Goal: Information Seeking & Learning: Learn about a topic

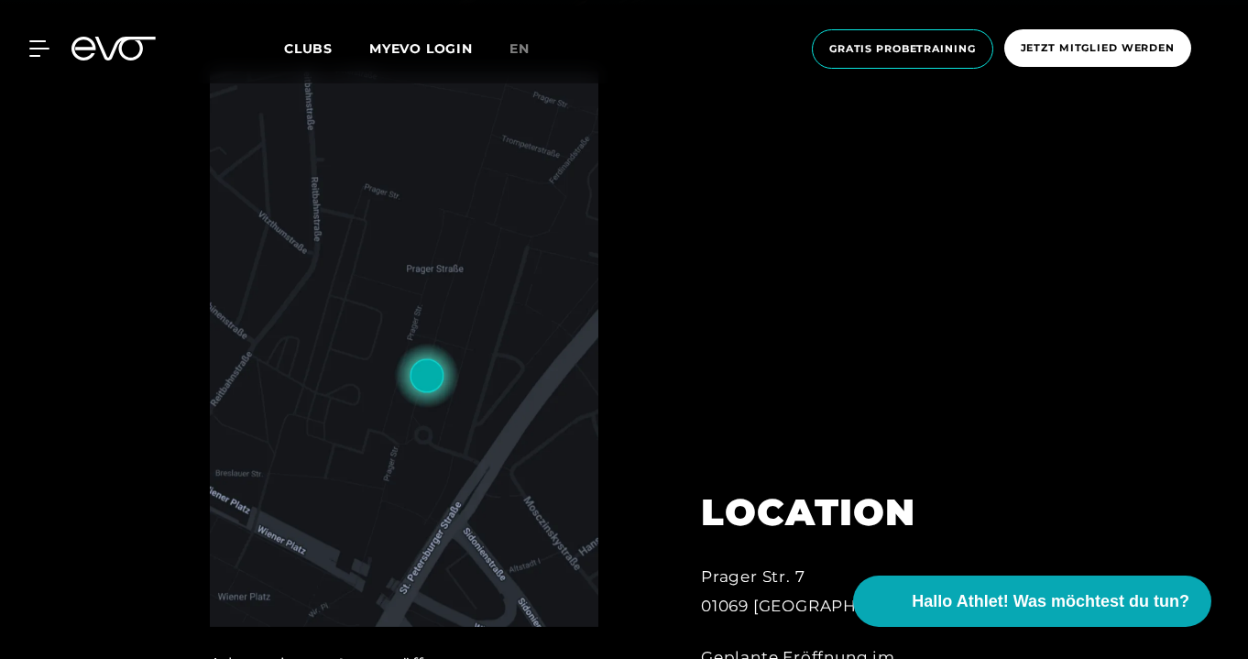
scroll to position [650, 0]
click at [413, 396] on img at bounding box center [404, 350] width 389 height 555
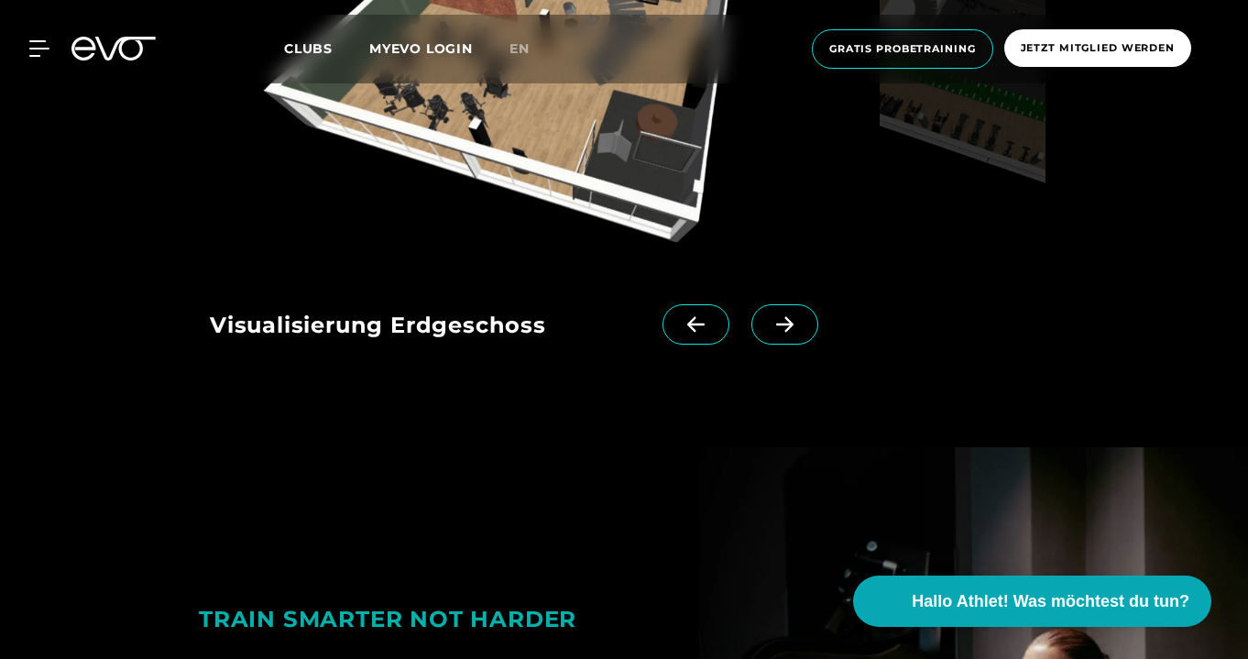
scroll to position [1929, 0]
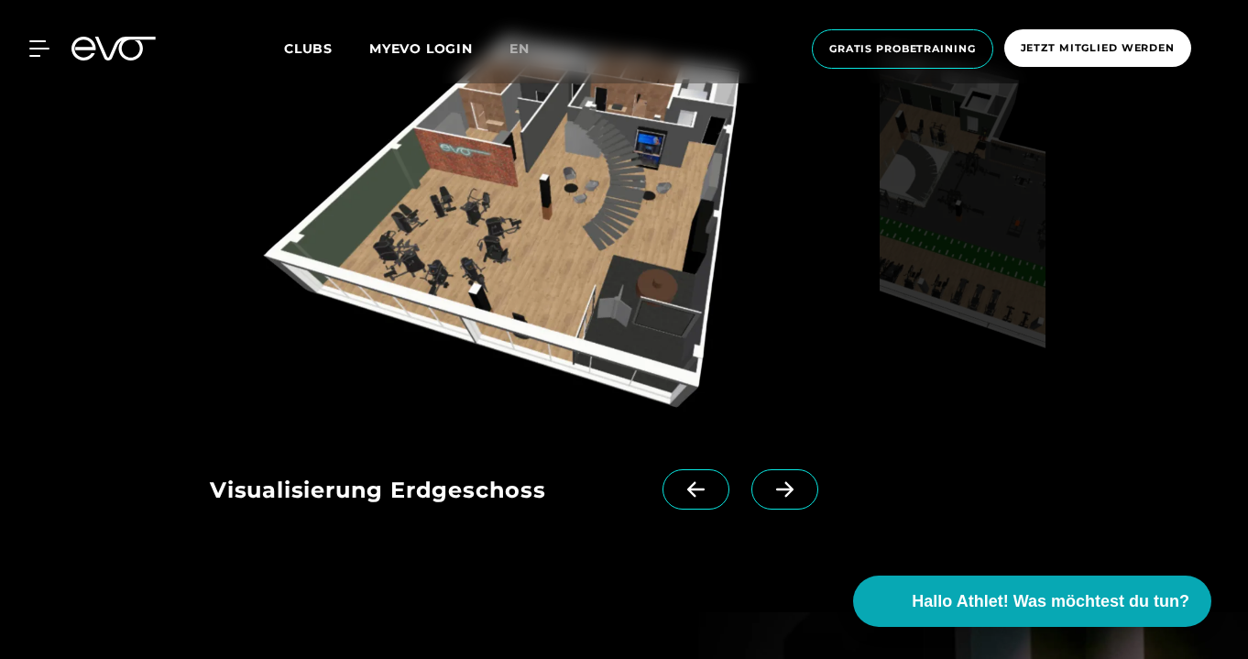
click at [764, 487] on span at bounding box center [784, 489] width 67 height 40
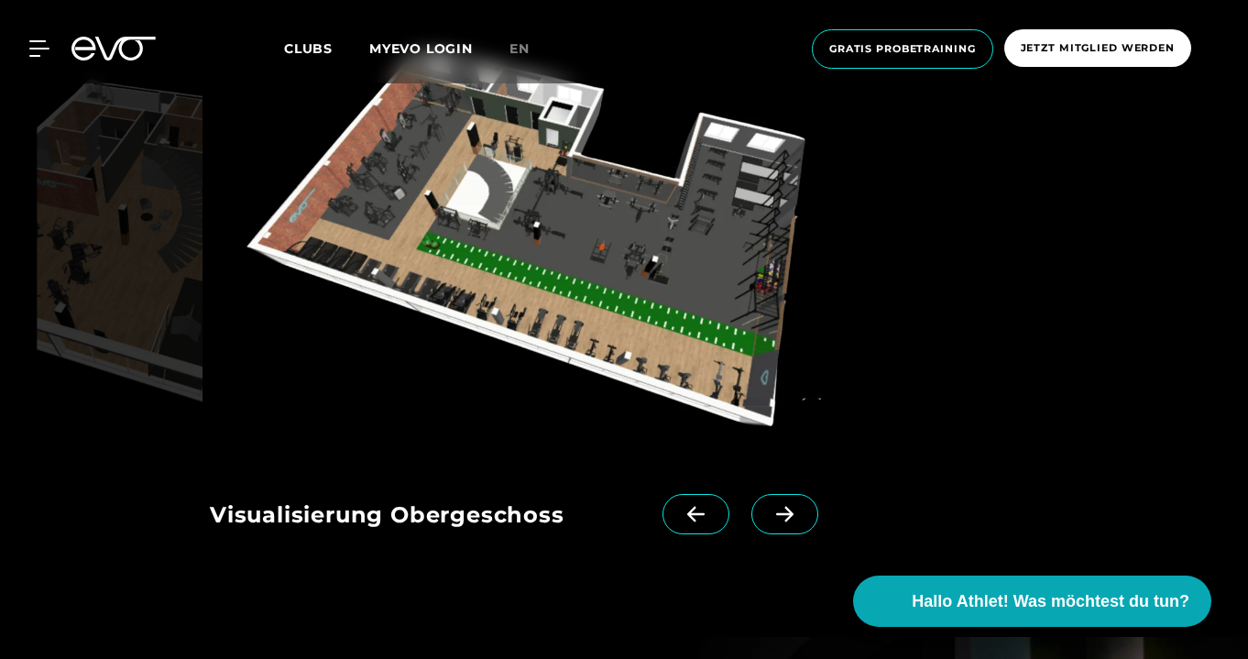
scroll to position [1899, 0]
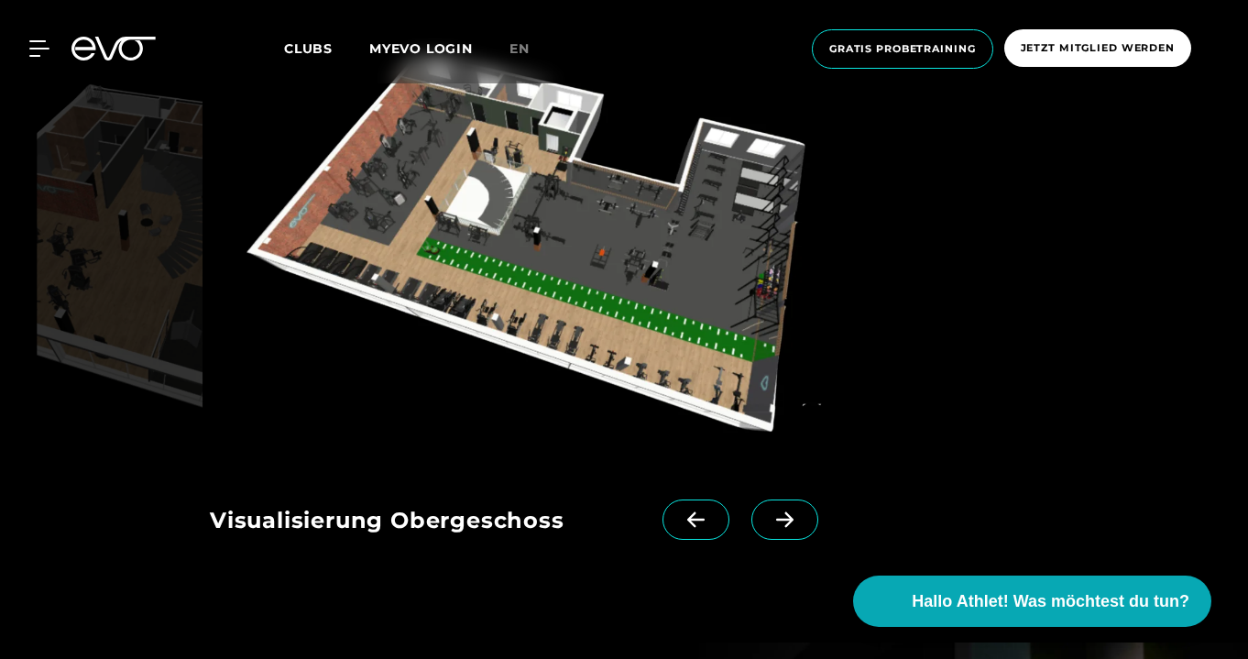
click at [712, 510] on span at bounding box center [695, 519] width 67 height 40
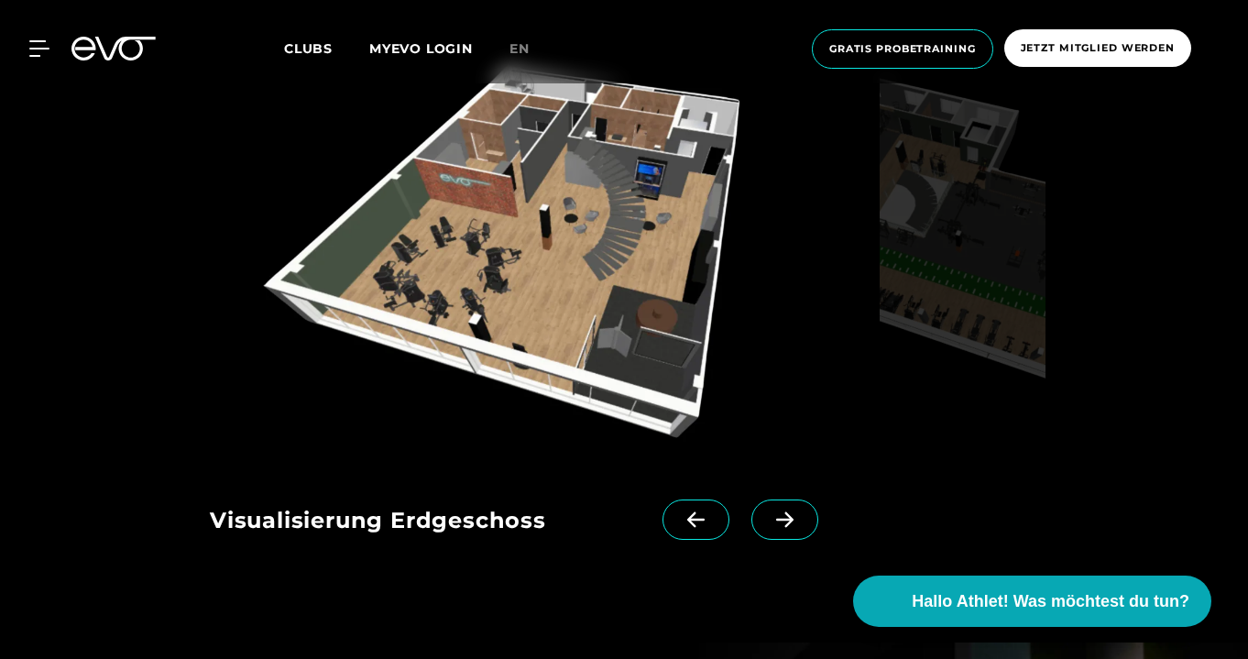
click at [793, 511] on icon at bounding box center [785, 519] width 32 height 16
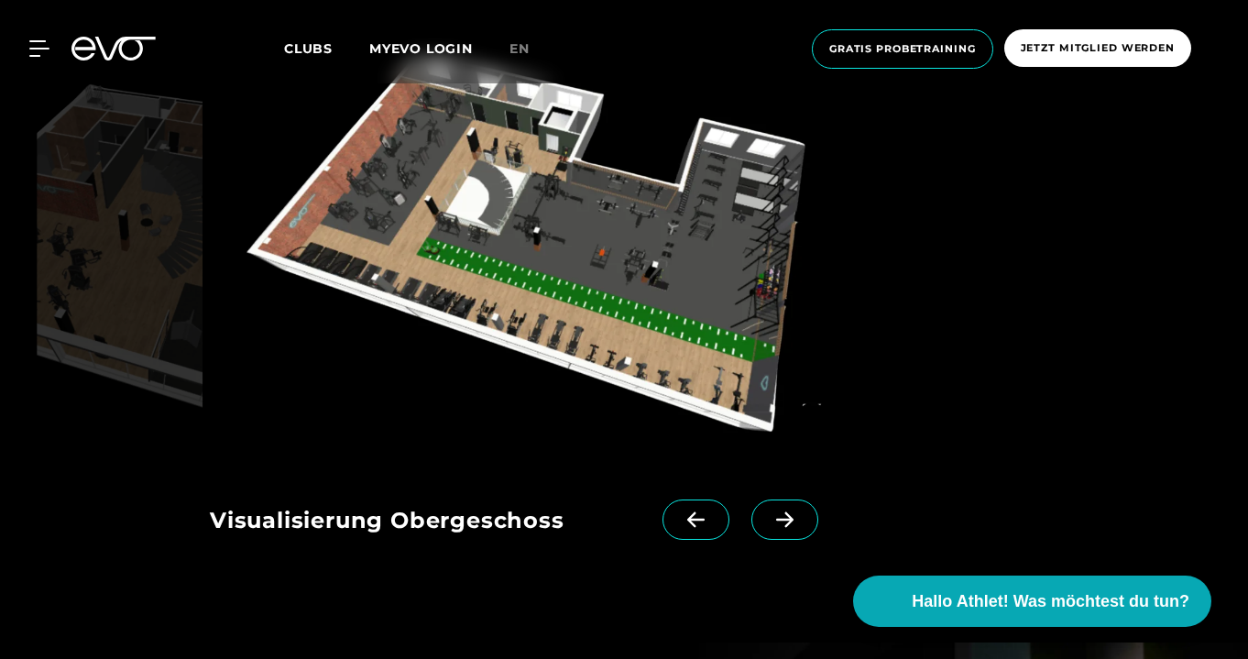
click at [793, 511] on icon at bounding box center [785, 519] width 32 height 16
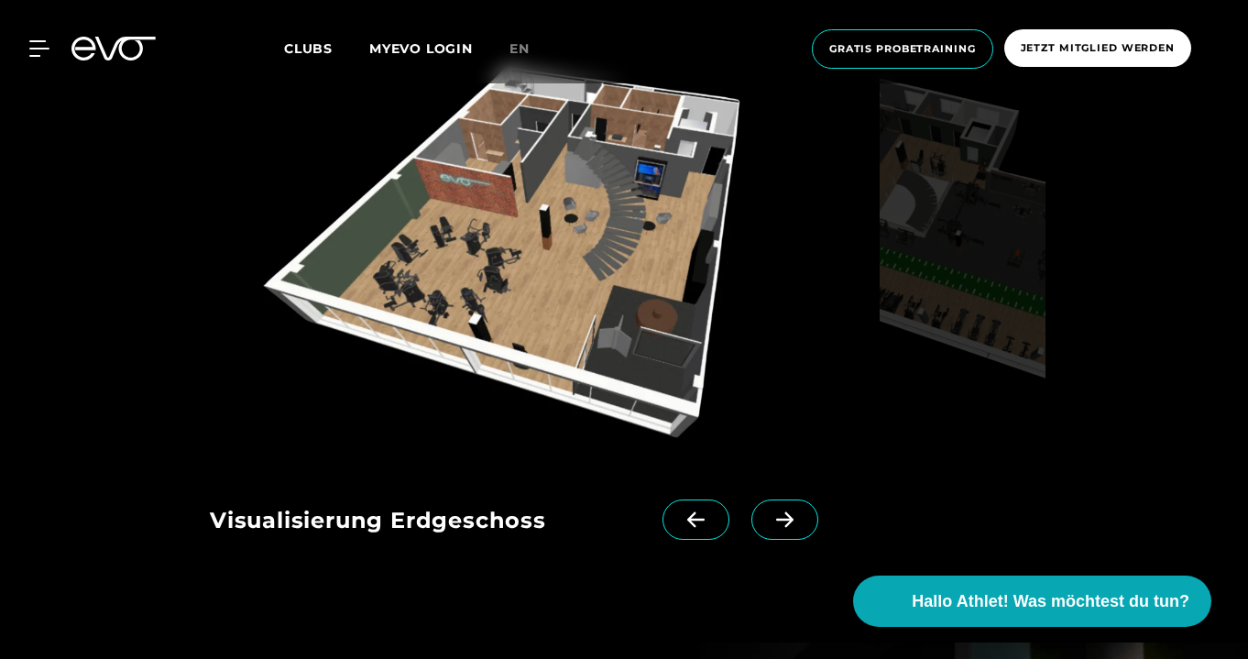
click at [793, 511] on icon at bounding box center [785, 519] width 32 height 16
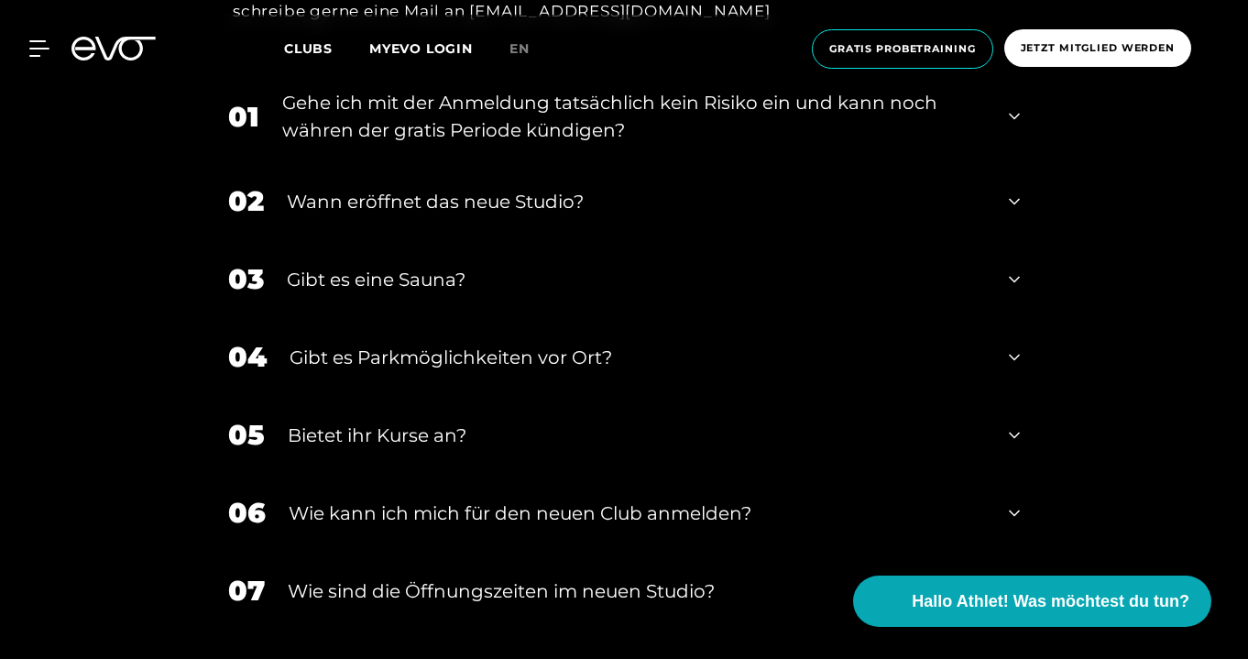
scroll to position [3642, 0]
click at [337, 255] on div "03 Gibt es eine Sauna?" at bounding box center [624, 278] width 828 height 78
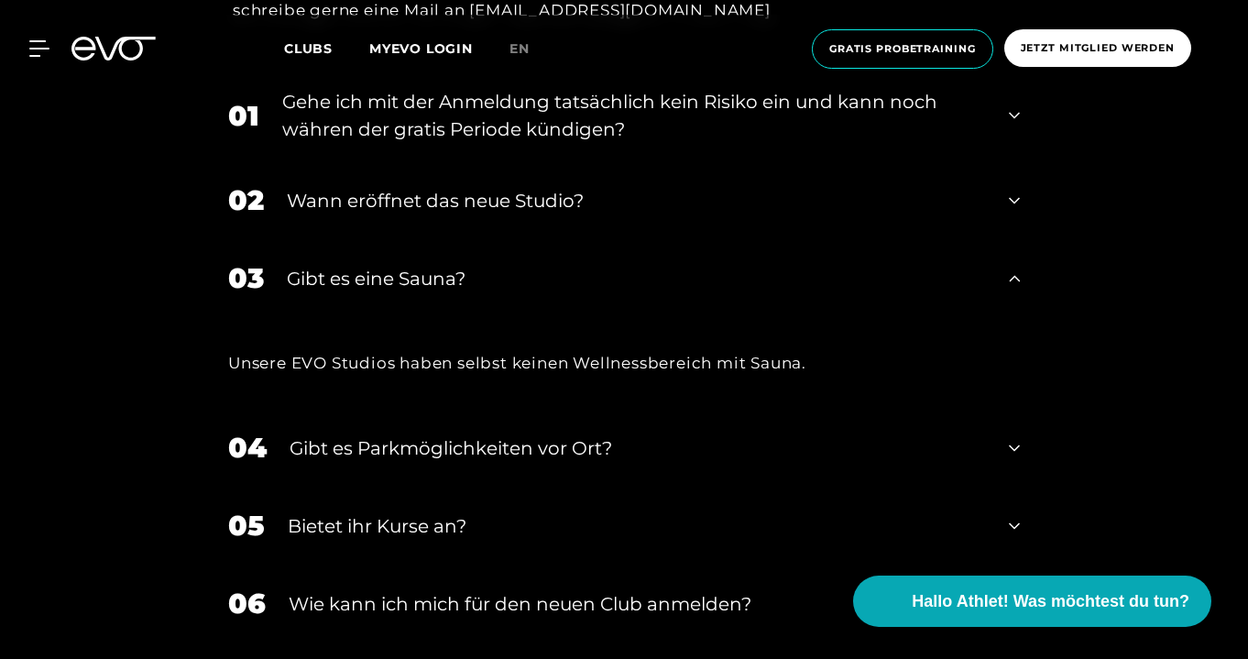
click at [336, 265] on div "Gibt es eine Sauna?" at bounding box center [636, 278] width 699 height 27
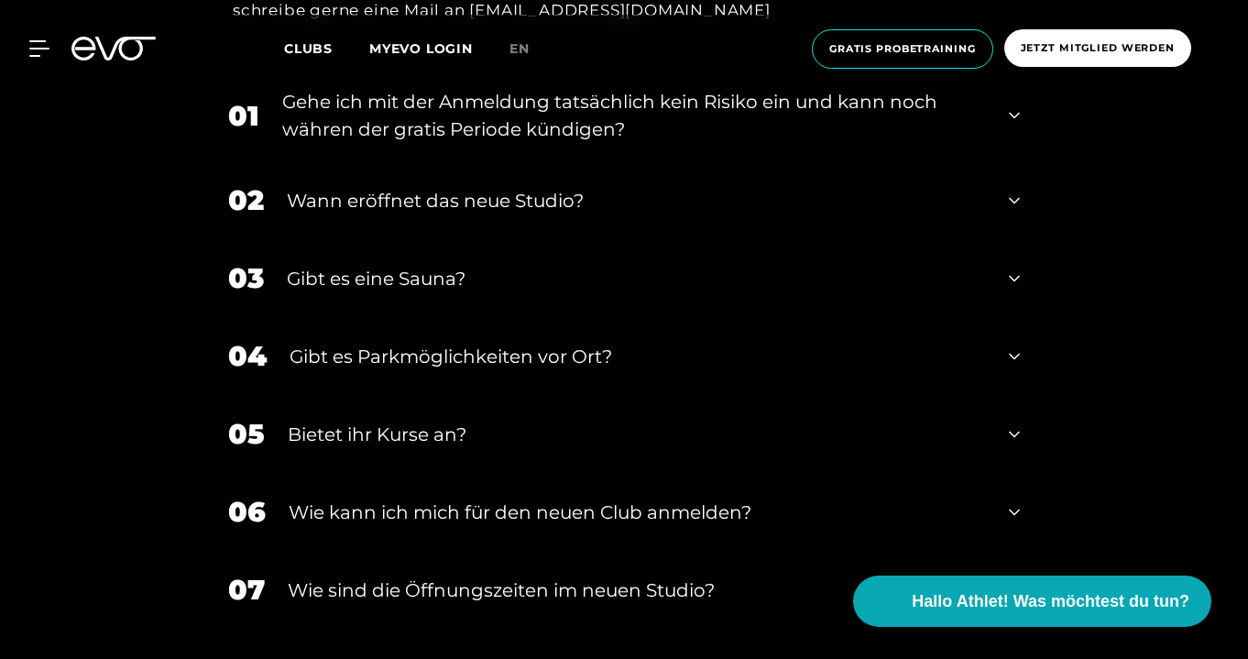
click at [336, 265] on div "Gibt es eine Sauna?" at bounding box center [636, 278] width 699 height 27
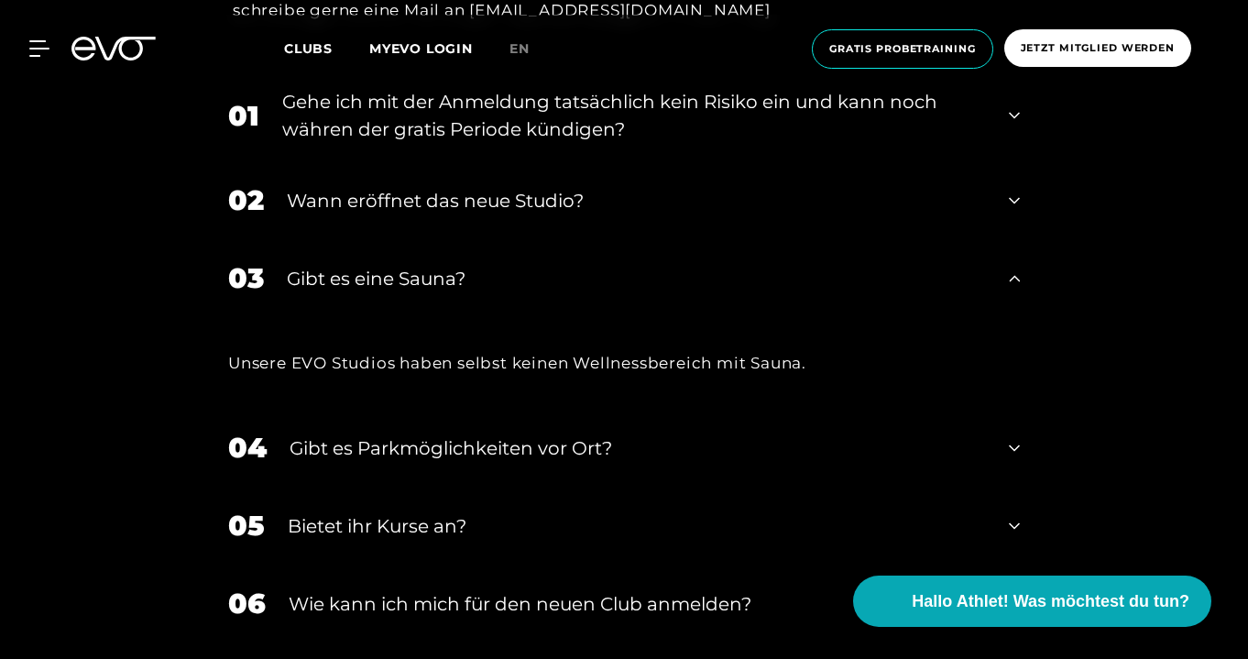
click at [336, 268] on div "Gibt es eine Sauna?" at bounding box center [636, 278] width 699 height 27
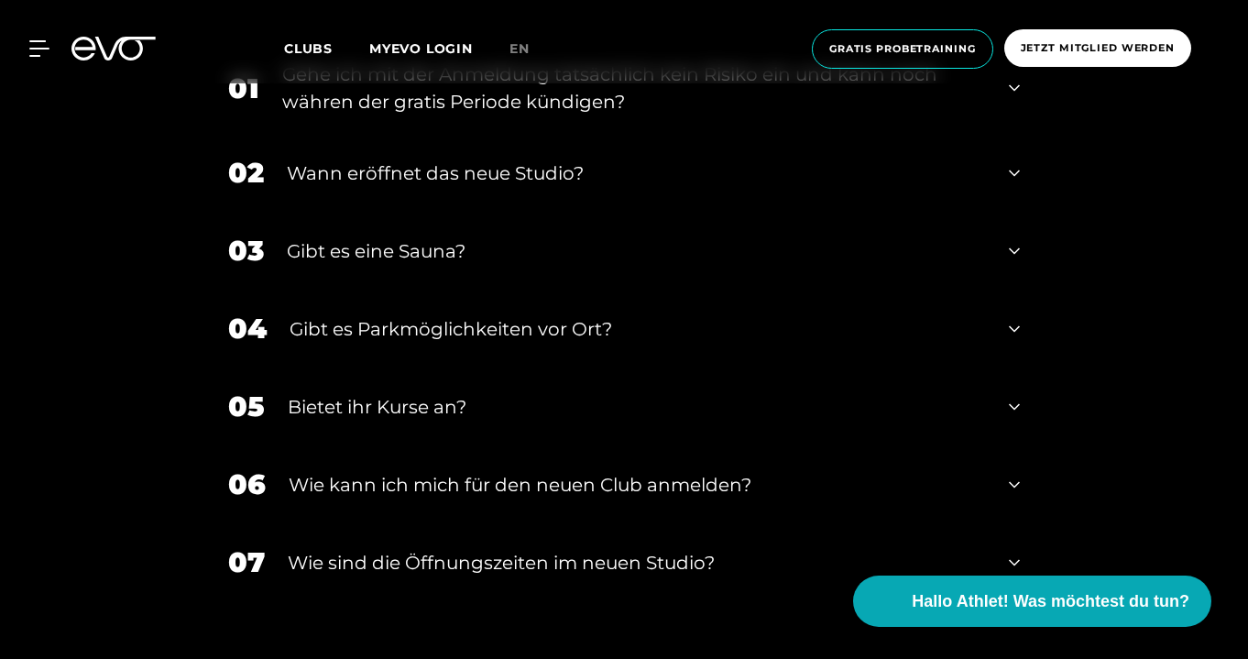
scroll to position [3710, 0]
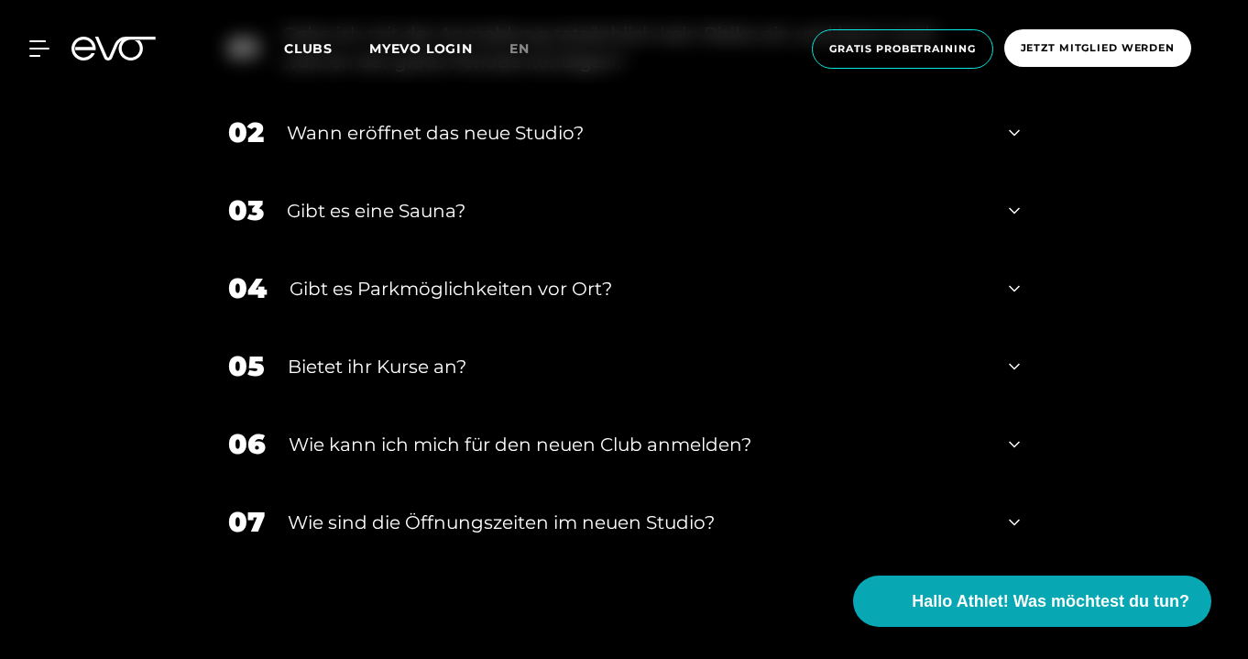
click at [341, 359] on div "Bietet ihr Kurse an?" at bounding box center [637, 366] width 698 height 27
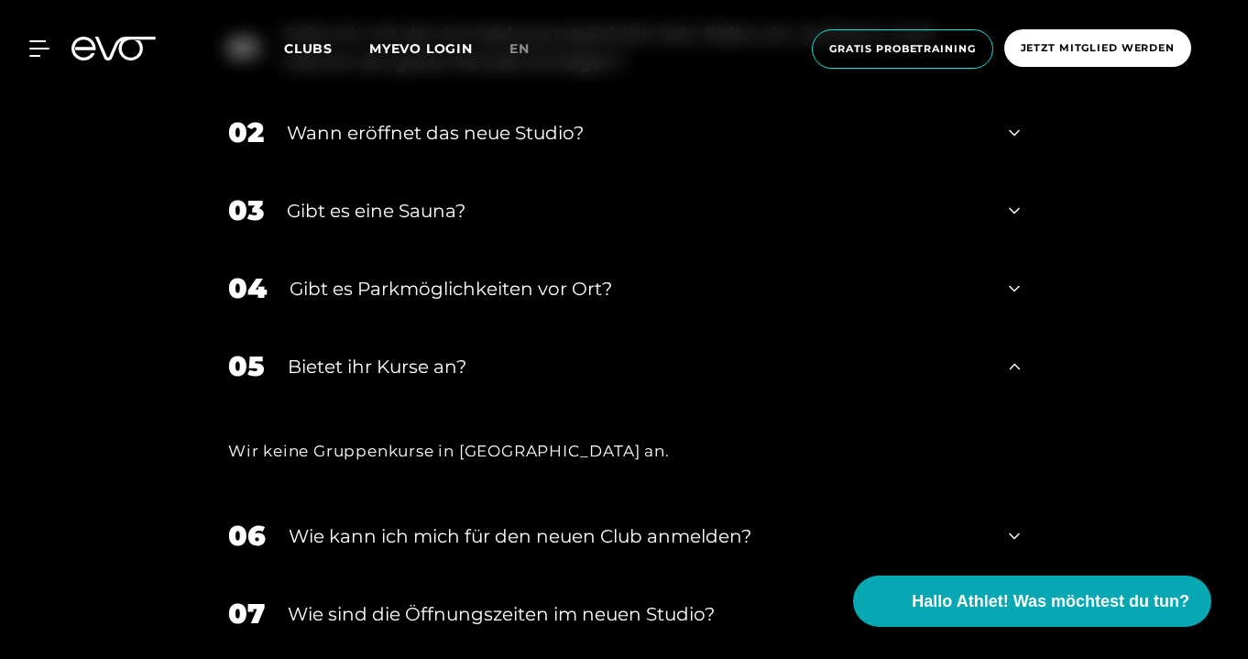
click at [341, 359] on div "Bietet ihr Kurse an?" at bounding box center [637, 366] width 698 height 27
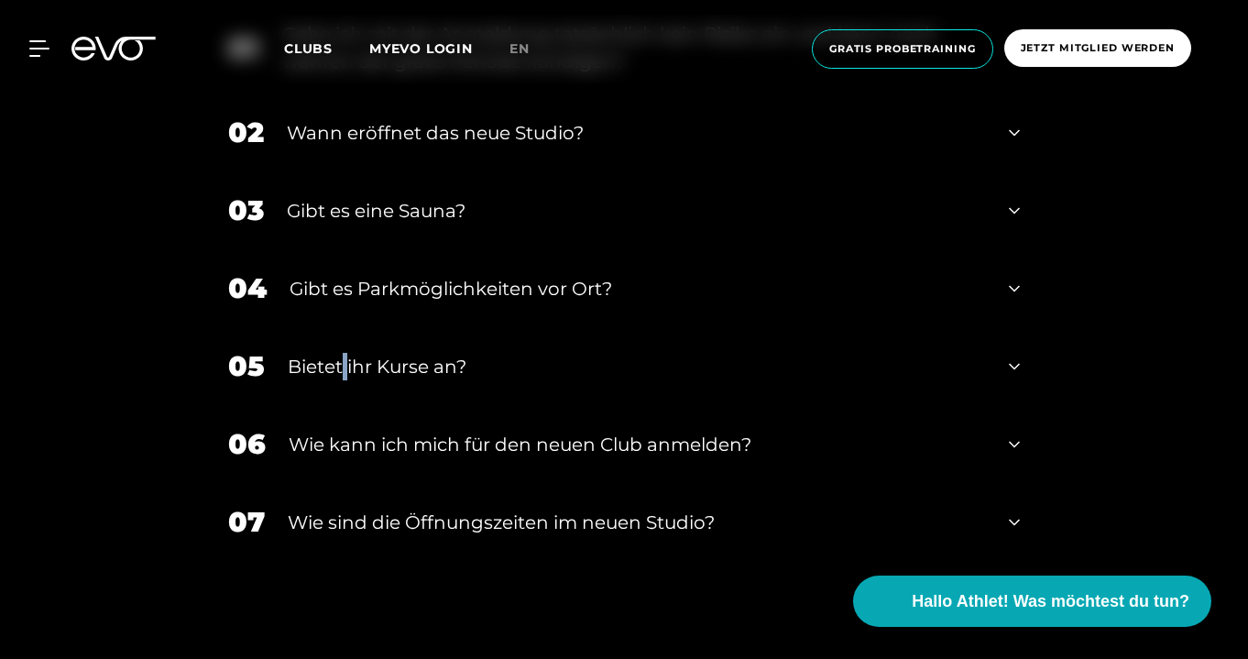
click at [341, 359] on div "Bietet ihr Kurse an?" at bounding box center [637, 366] width 698 height 27
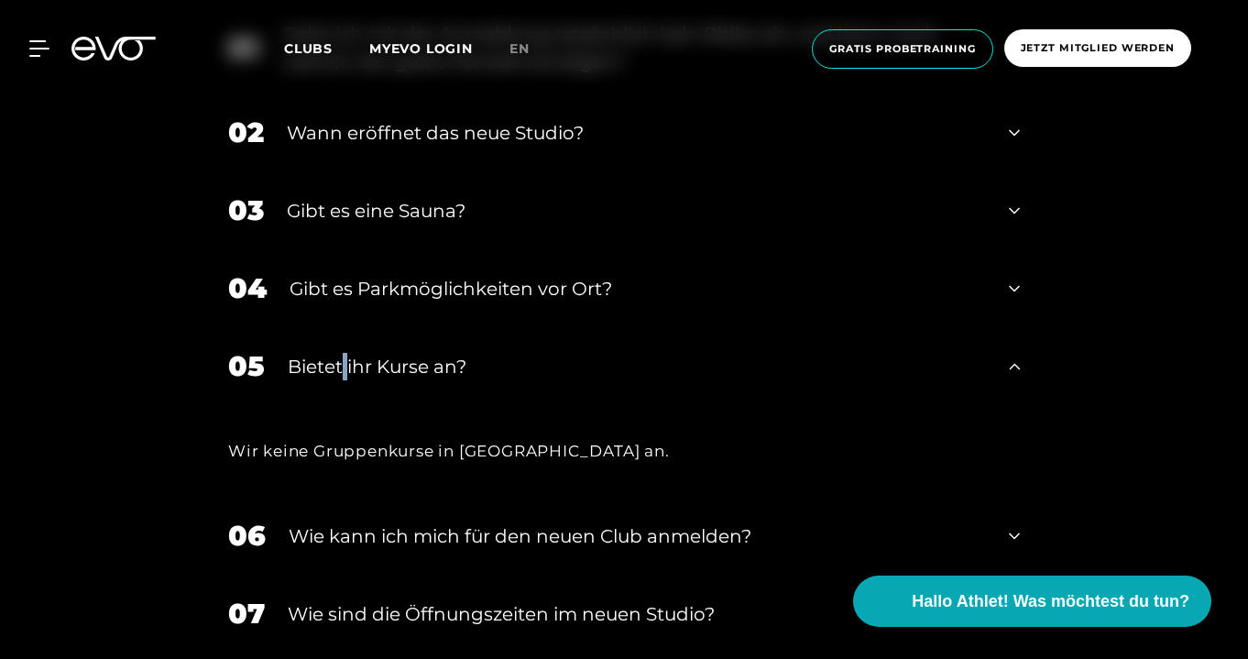
click at [341, 359] on div "Bietet ihr Kurse an?" at bounding box center [637, 366] width 698 height 27
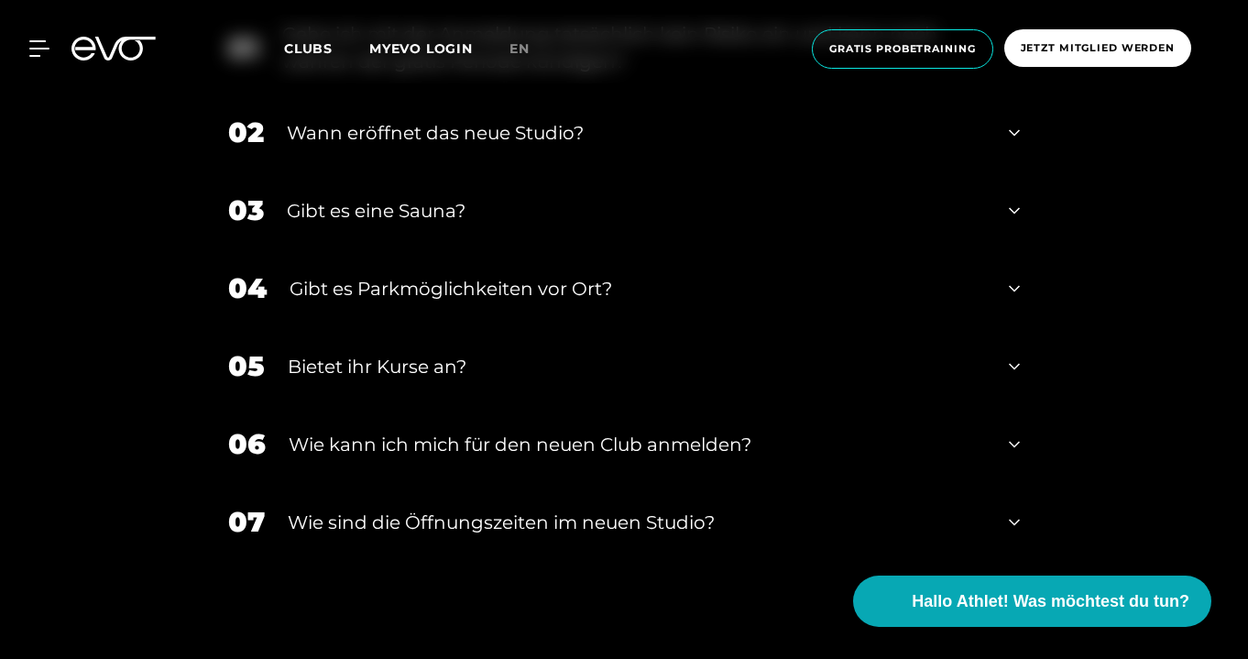
scroll to position [3761, 0]
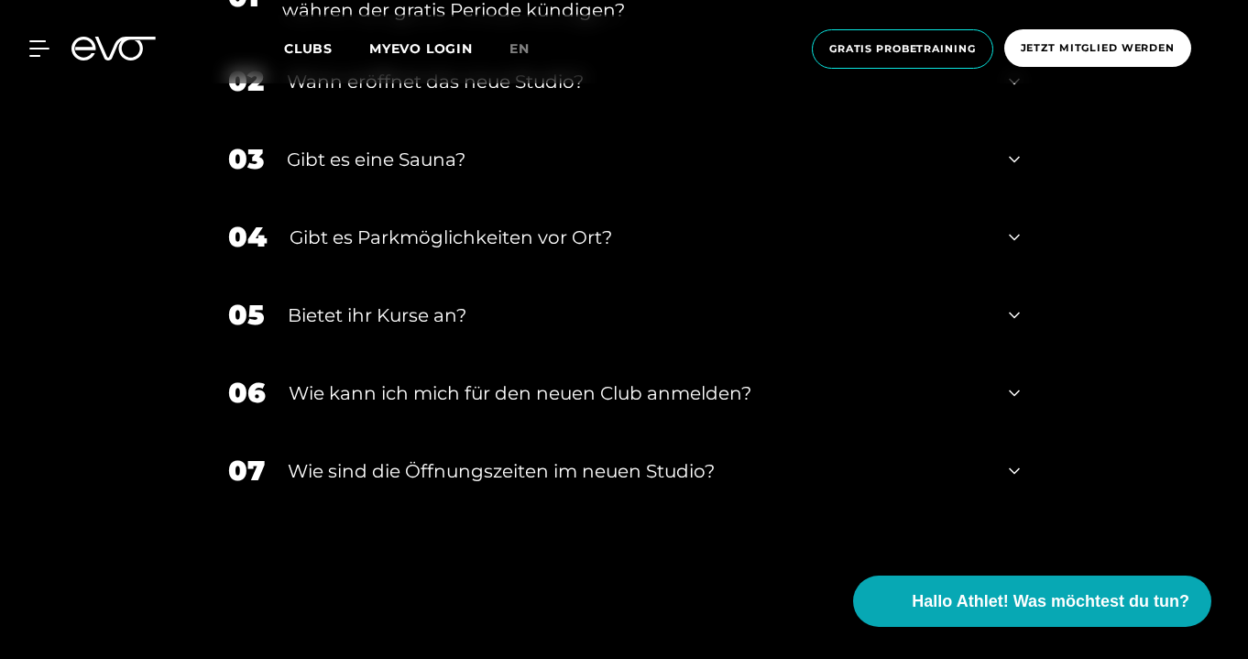
click at [337, 436] on div "07 ​Wie sind die Öffnungszeiten im neuen Studio?" at bounding box center [624, 471] width 828 height 78
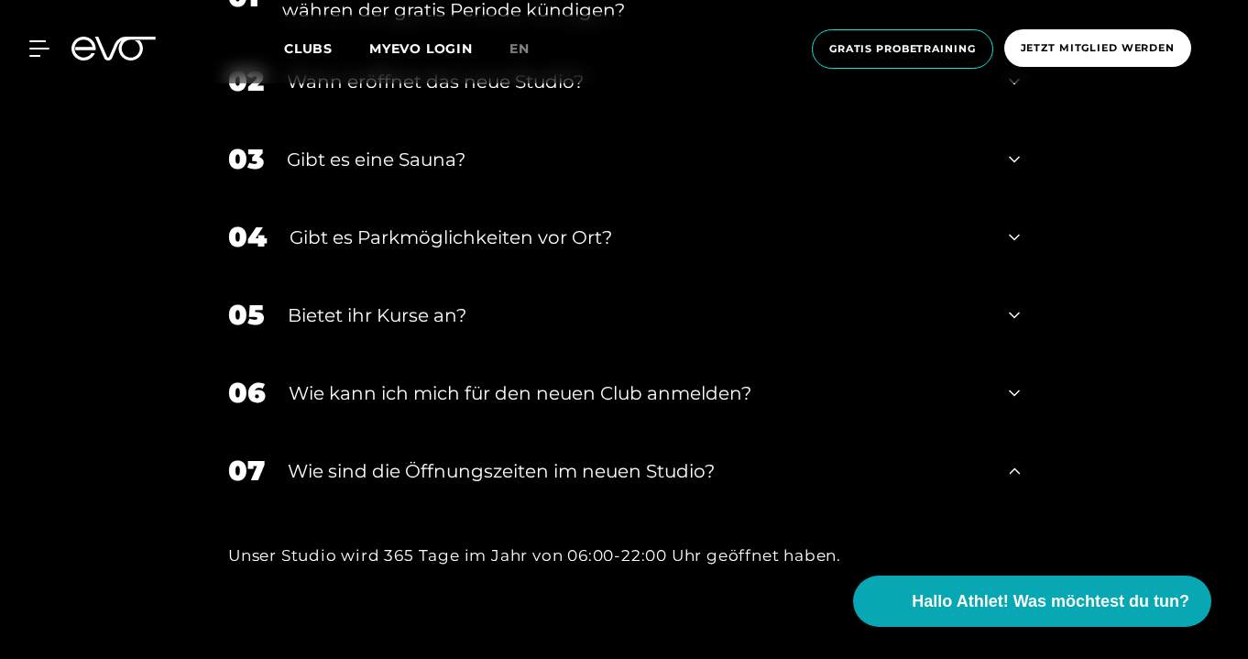
click at [335, 457] on div "​Wie sind die Öffnungszeiten im neuen Studio?" at bounding box center [637, 470] width 698 height 27
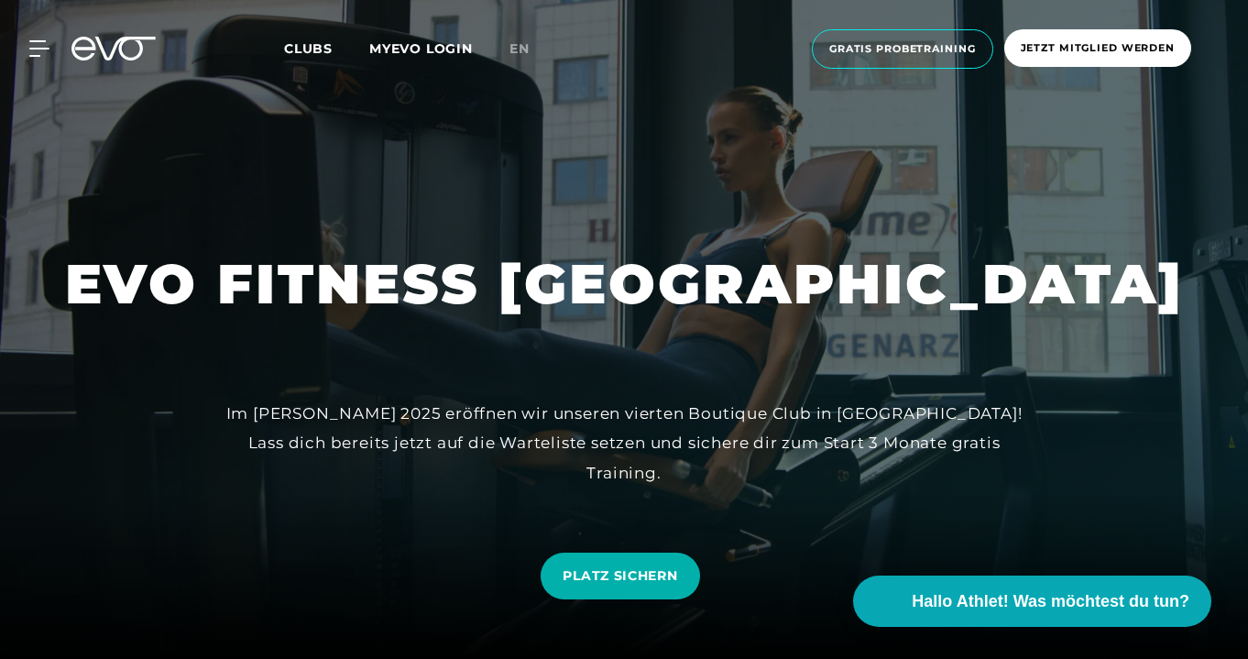
scroll to position [0, 0]
click at [318, 42] on span "Clubs" at bounding box center [308, 48] width 49 height 16
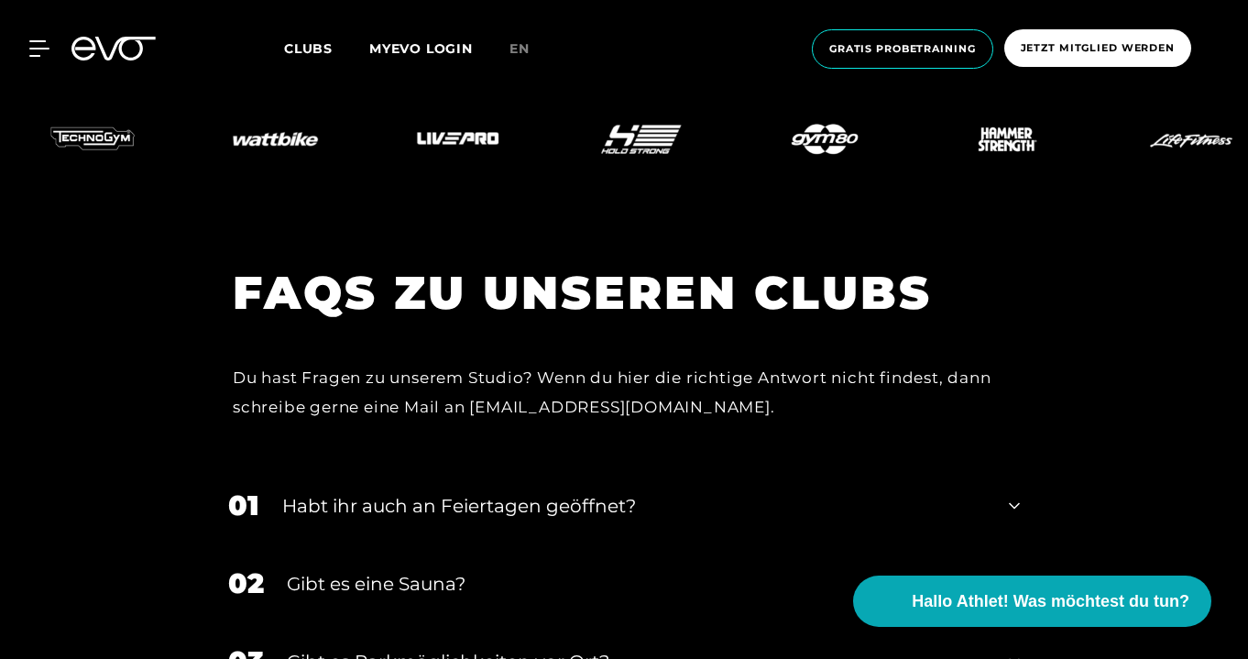
scroll to position [7054, 0]
